Goal: Check status: Check status

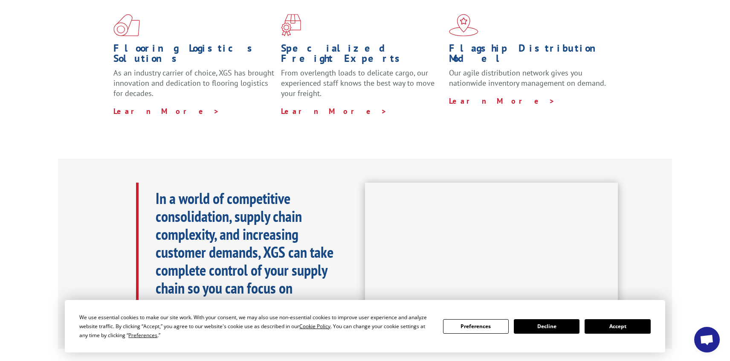
scroll to position [134, 0]
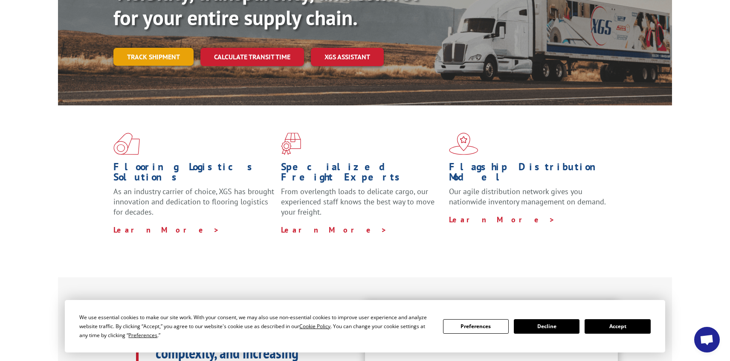
click at [180, 48] on link "Track shipment" at bounding box center [153, 57] width 80 height 18
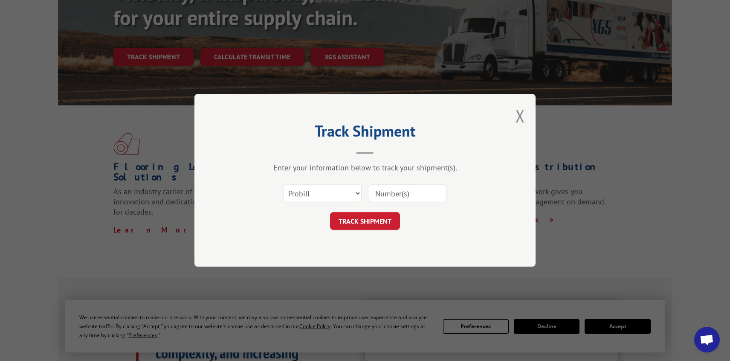
click at [385, 197] on input at bounding box center [407, 194] width 78 height 18
click at [385, 197] on input "17402811" at bounding box center [407, 194] width 78 height 18
type input "17402811"
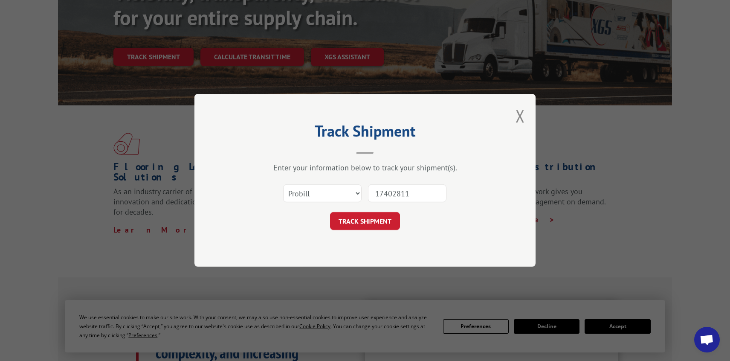
click at [360, 210] on form "Select category... Probill BOL PO 17402811 TRACK SHIPMENT" at bounding box center [365, 205] width 256 height 51
click at [363, 222] on button "TRACK SHIPMENT" at bounding box center [365, 221] width 70 height 18
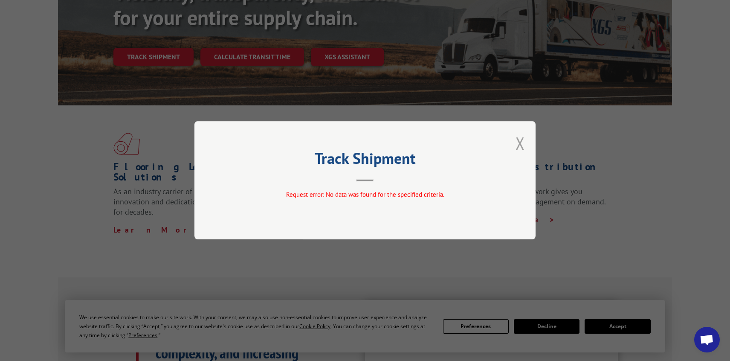
click at [522, 138] on button "Close modal" at bounding box center [520, 143] width 9 height 23
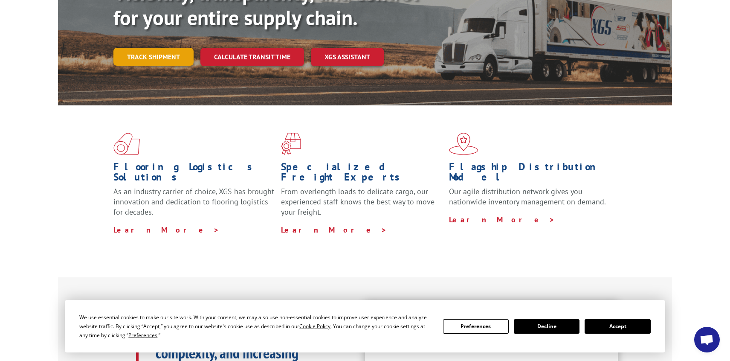
click at [180, 48] on link "Track shipment" at bounding box center [153, 57] width 80 height 18
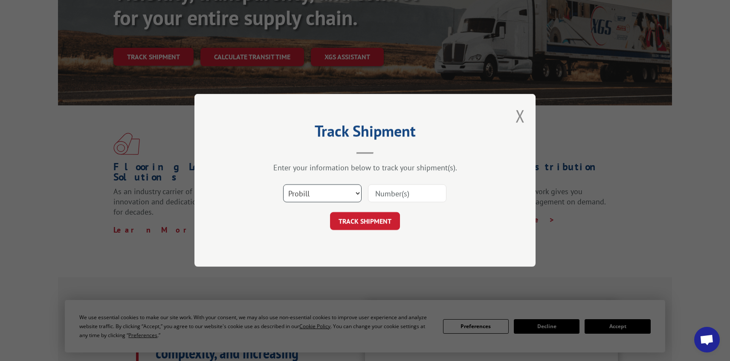
click at [333, 195] on select "Select category... Probill BOL PO" at bounding box center [322, 194] width 78 height 18
select select "bol"
click at [283, 185] on select "Select category... Probill BOL PO" at bounding box center [322, 194] width 78 height 18
click at [385, 190] on input at bounding box center [407, 194] width 78 height 18
paste input "17402811"
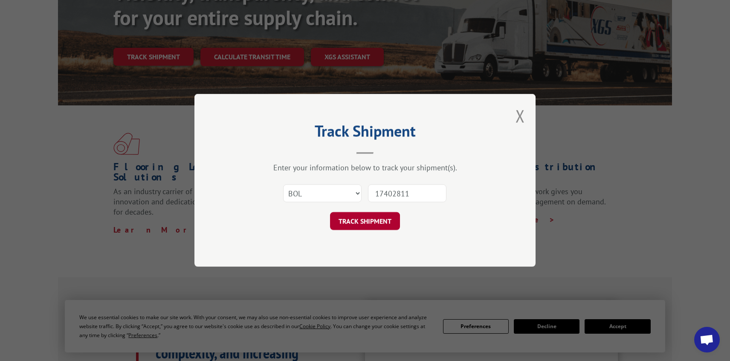
type input "17402811"
click at [380, 220] on button "TRACK SHIPMENT" at bounding box center [365, 221] width 70 height 18
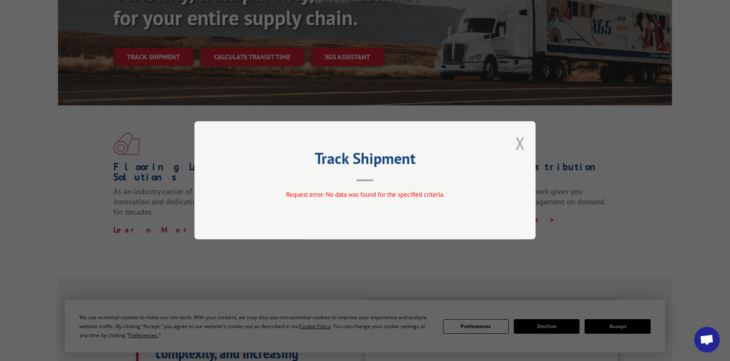
click at [520, 141] on button "Close modal" at bounding box center [520, 143] width 9 height 23
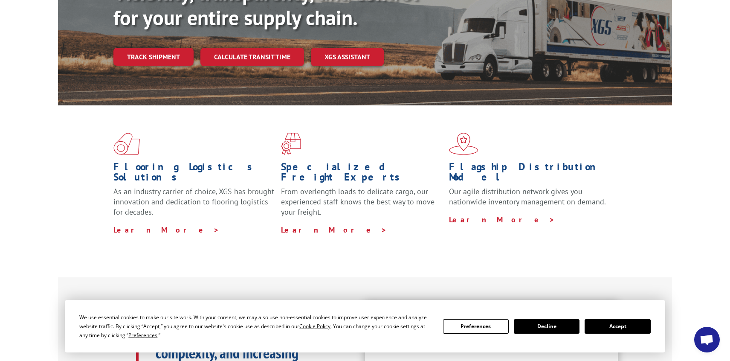
click at [157, 48] on link "Track shipment" at bounding box center [153, 57] width 80 height 18
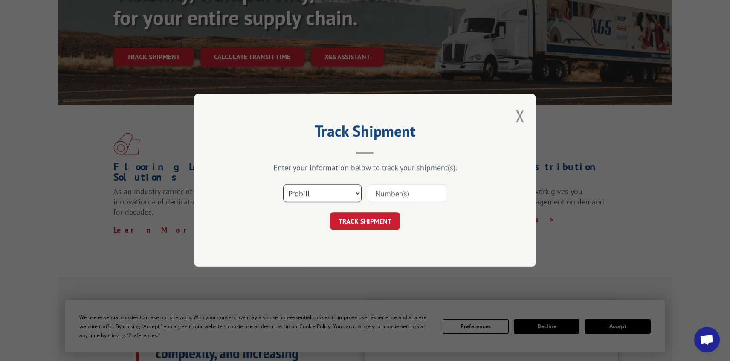
click at [313, 193] on select "Select category... Probill BOL PO" at bounding box center [322, 194] width 78 height 18
drag, startPoint x: 313, startPoint y: 193, endPoint x: 383, endPoint y: 198, distance: 70.1
click at [392, 197] on input at bounding box center [407, 194] width 78 height 18
paste input "17402811"
type input "17402811"
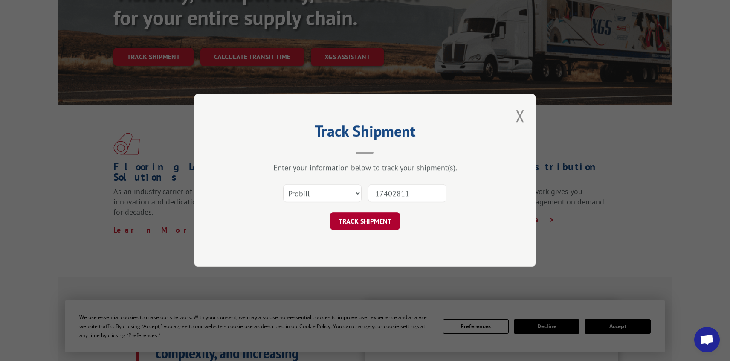
click at [353, 226] on button "TRACK SHIPMENT" at bounding box center [365, 221] width 70 height 18
